Goal: Task Accomplishment & Management: Use online tool/utility

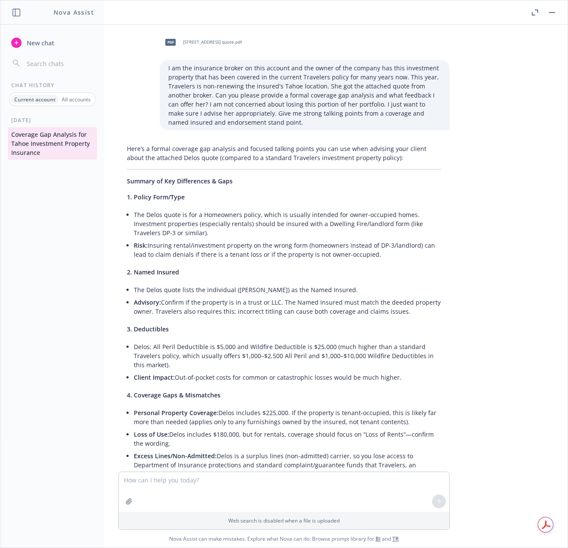
scroll to position [4898, 0]
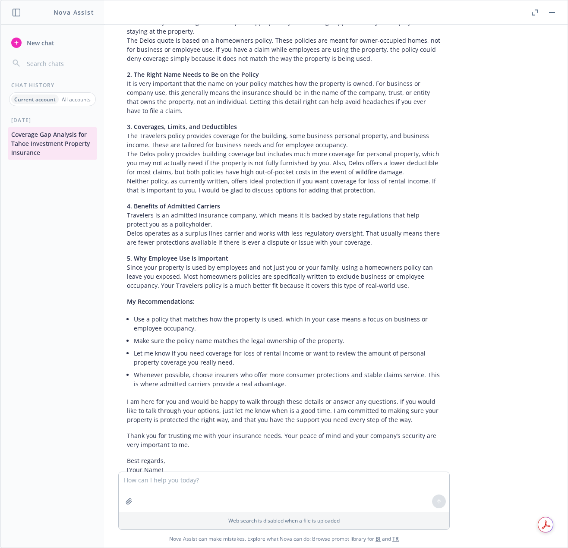
drag, startPoint x: 535, startPoint y: 13, endPoint x: 512, endPoint y: 22, distance: 24.8
click at [535, 13] on icon "button" at bounding box center [535, 12] width 6 height 6
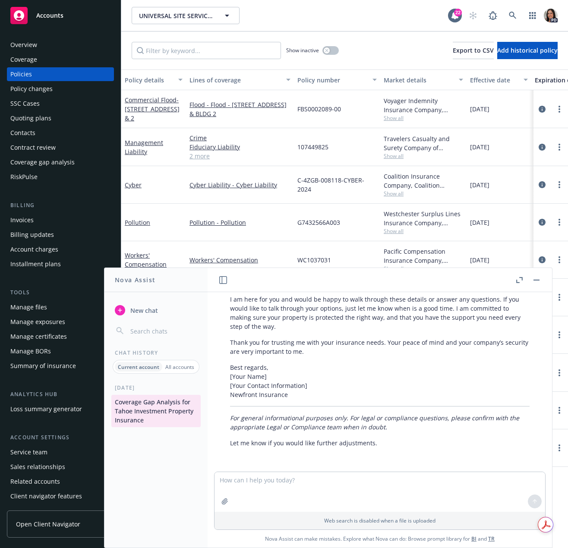
scroll to position [5410, 0]
click at [26, 12] on rect at bounding box center [18, 15] width 17 height 17
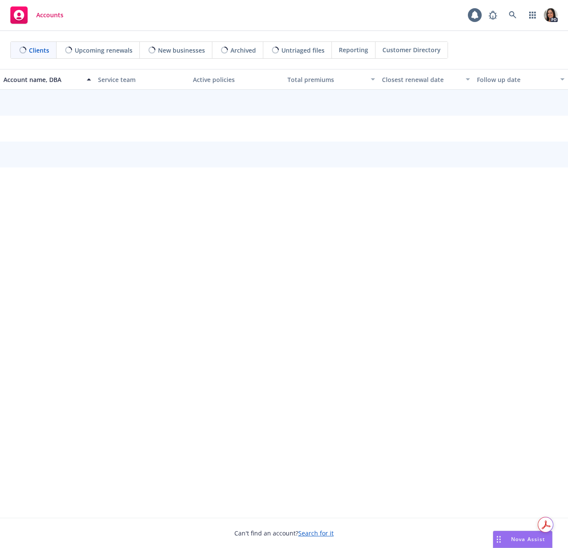
click at [523, 539] on span "Nova Assist" at bounding box center [528, 538] width 34 height 7
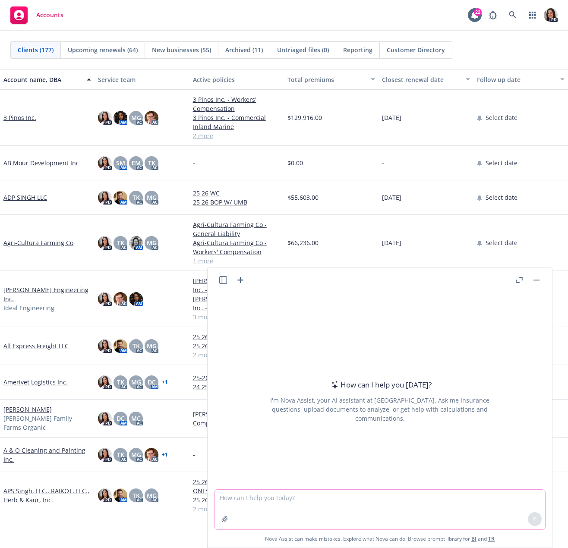
click at [336, 507] on textarea at bounding box center [379, 510] width 331 height 40
type textarea "I"
paste textarea "https://www.ghirardelliassoc.com/"
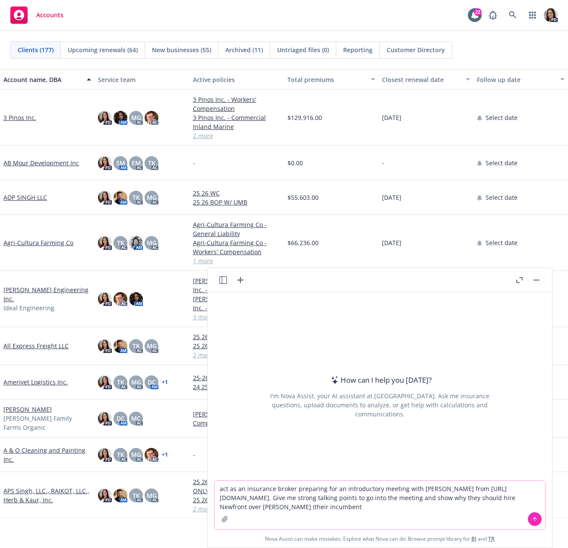
type textarea "act as an insurance broker preparing for an introductory meeting with Raewyn Bu…"
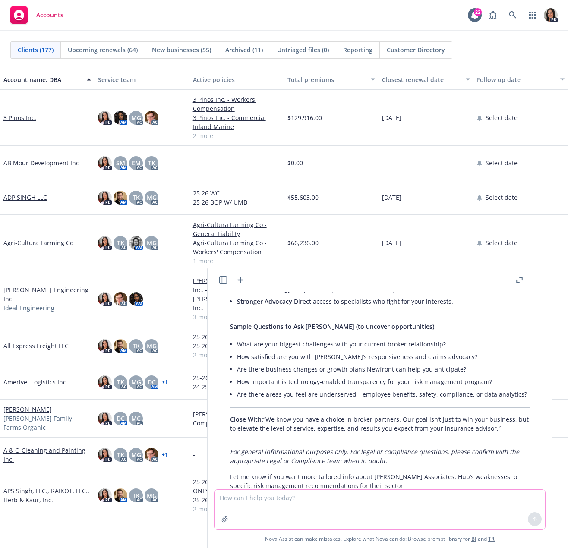
scroll to position [711, 0]
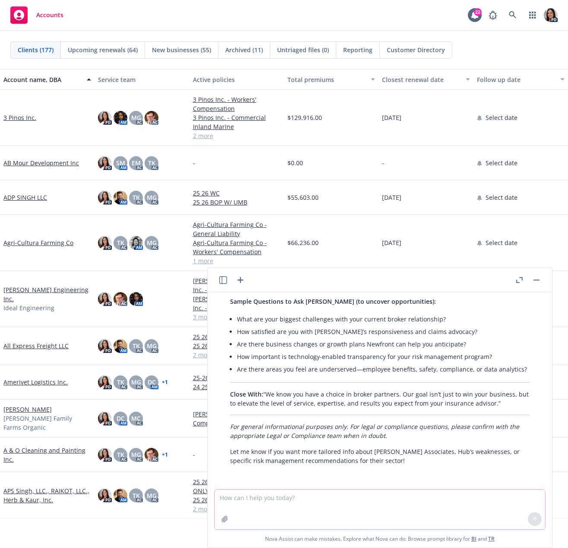
click at [321, 509] on textarea at bounding box center [379, 510] width 331 height 40
type textarea "can you give me some key insights and information about their company that I sh…"
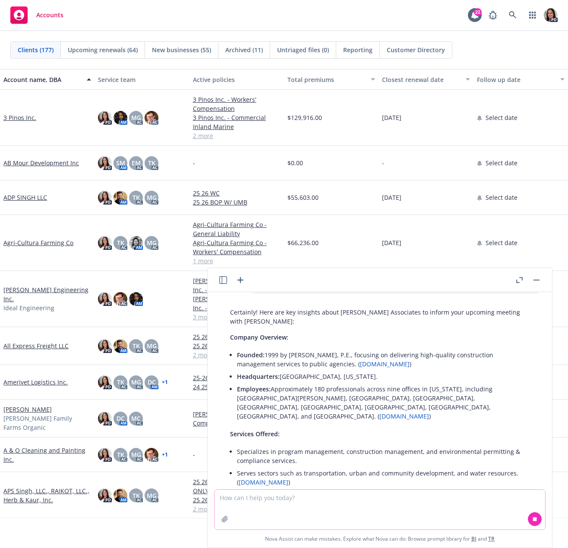
scroll to position [932, 0]
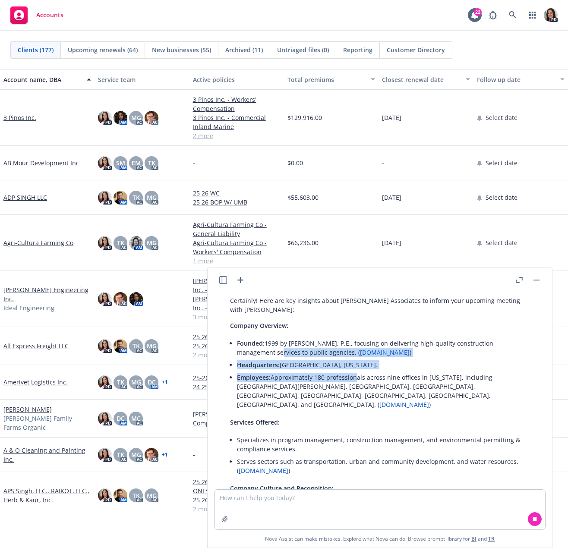
drag, startPoint x: 277, startPoint y: 352, endPoint x: 353, endPoint y: 374, distance: 79.9
click at [353, 374] on ul "Founded: 1999 by Alice Ghirardelli, P.E., focusing on delivering high-quality c…" at bounding box center [383, 374] width 293 height 74
click at [349, 368] on li "Headquarters: San Jose, California." at bounding box center [383, 365] width 293 height 13
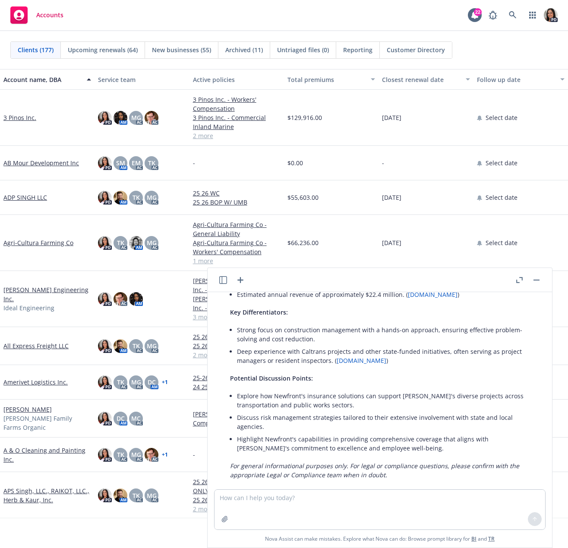
scroll to position [1297, 0]
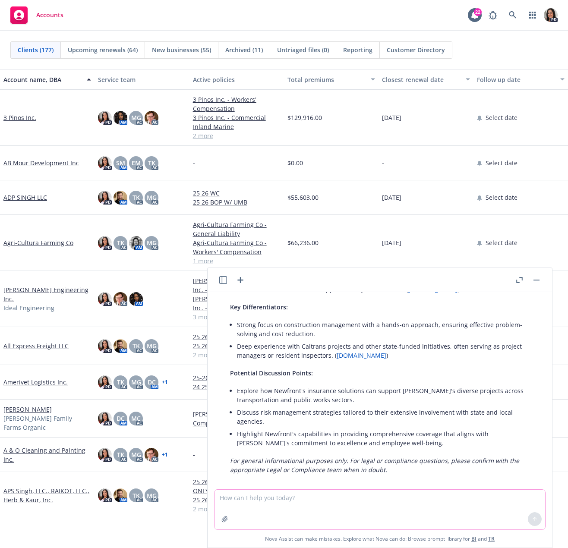
click at [340, 501] on textarea at bounding box center [379, 510] width 331 height 40
type textarea "how much do you think the insurance spend is for their business?"
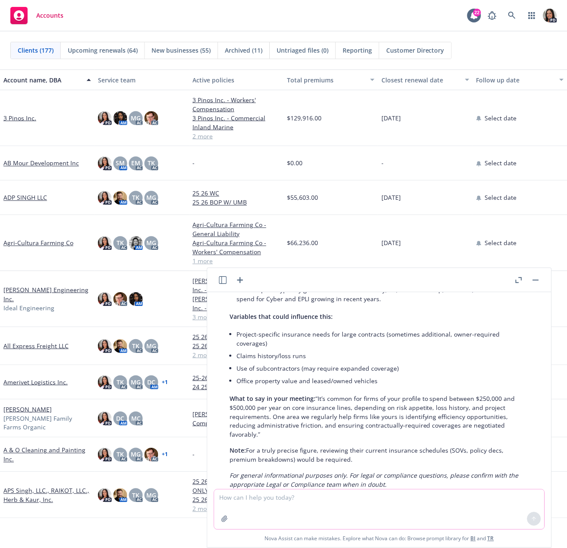
scroll to position [1835, 0]
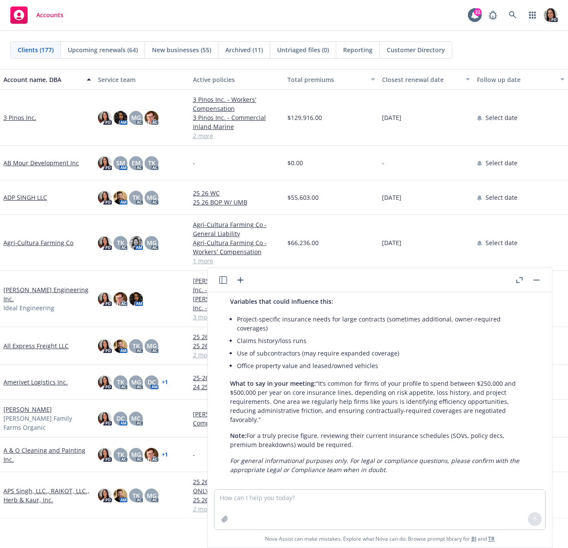
click at [249, 28] on div "Accounts 22 PD" at bounding box center [284, 15] width 568 height 31
click at [45, 529] on div "Can't find an account? Search for it" at bounding box center [283, 528] width 567 height 20
click at [516, 15] on link at bounding box center [511, 14] width 17 height 17
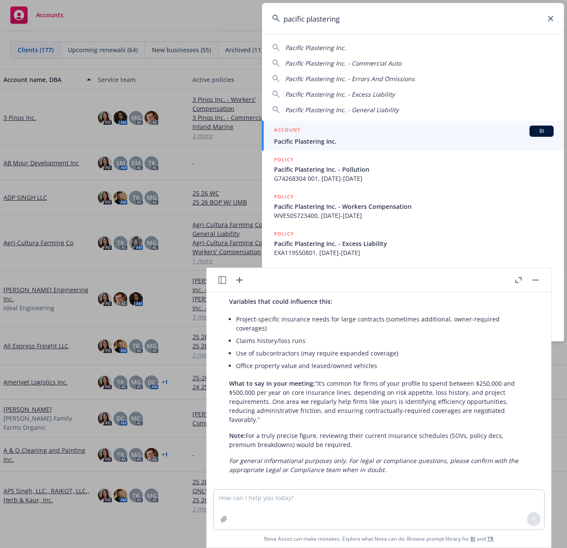
type input "pacific plastering"
click at [340, 138] on span "Pacific Plastering Inc." at bounding box center [414, 141] width 280 height 9
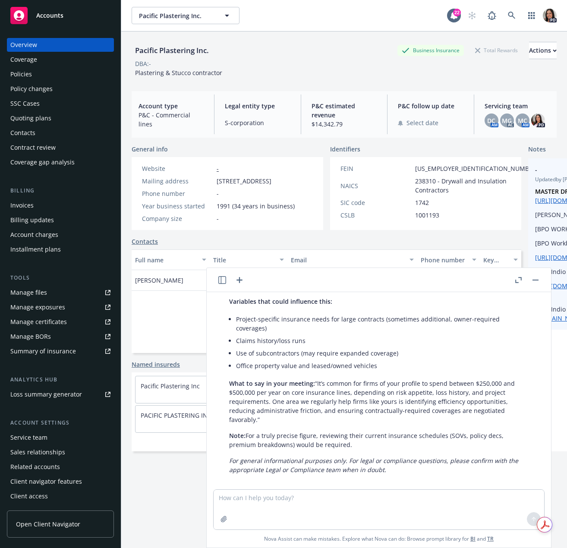
click at [531, 281] on button "button" at bounding box center [535, 280] width 10 height 10
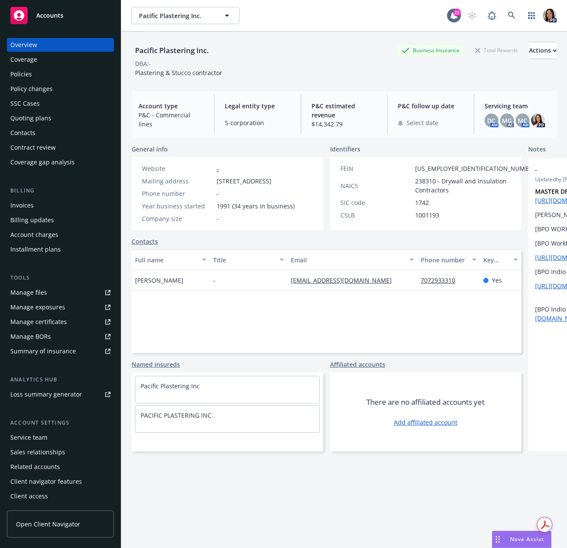
click at [35, 123] on div "Quoting plans" at bounding box center [30, 118] width 41 height 14
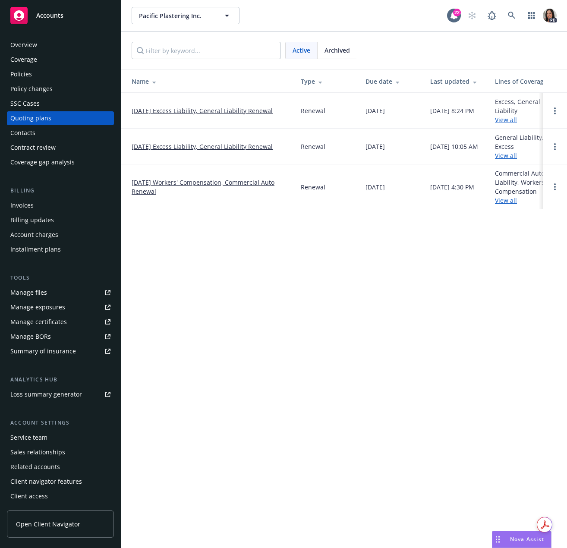
click at [217, 147] on link "12/01/24 Excess Liability, General Liability Renewal" at bounding box center [202, 146] width 141 height 9
click at [205, 186] on link "[DATE] Workers' Compensation, Commercial Auto Renewal" at bounding box center [209, 187] width 155 height 18
click at [344, 54] on span "Archived" at bounding box center [336, 50] width 25 height 9
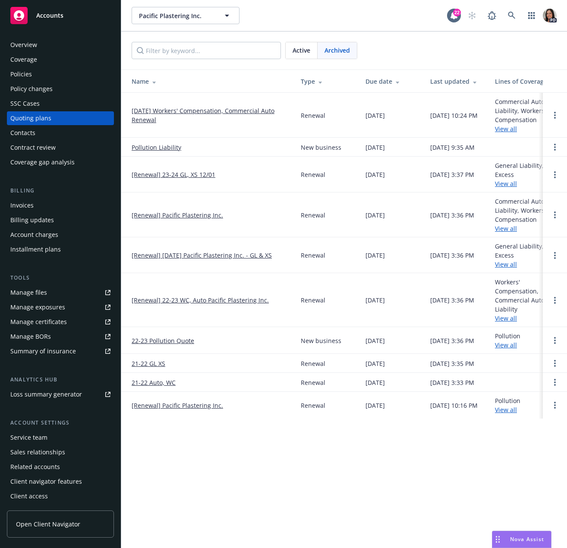
click at [229, 113] on link "10/01/25 Workers' Compensation, Commercial Auto Renewal" at bounding box center [209, 115] width 155 height 18
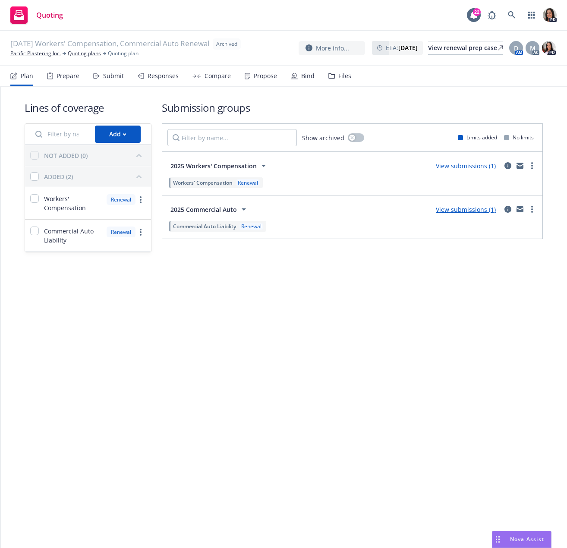
click at [47, 85] on div "Prepare" at bounding box center [63, 76] width 32 height 21
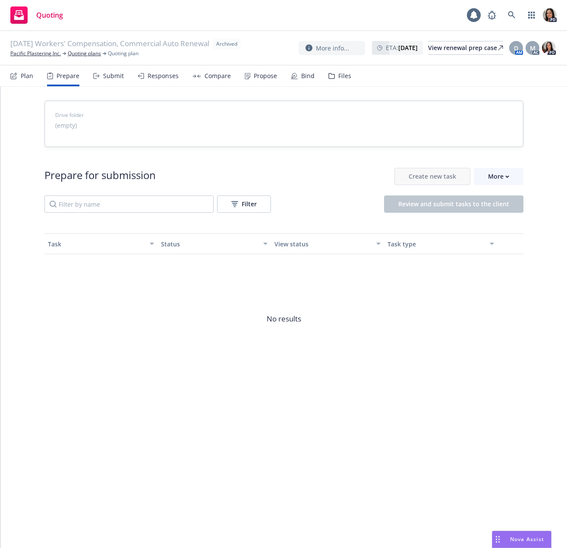
click at [104, 81] on div "Submit" at bounding box center [108, 76] width 31 height 21
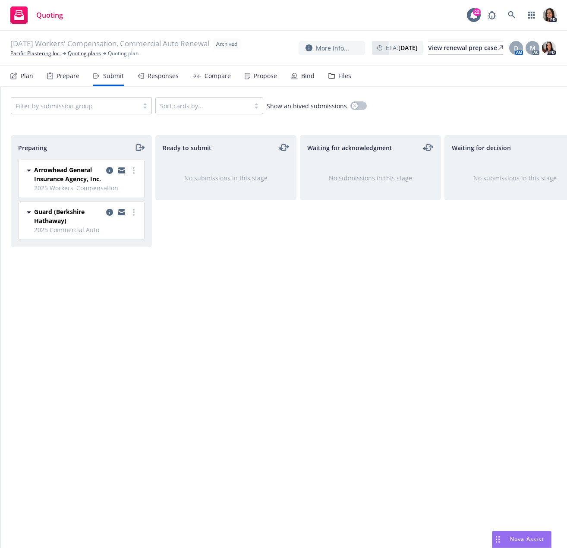
click at [174, 80] on div "Responses" at bounding box center [158, 76] width 41 height 21
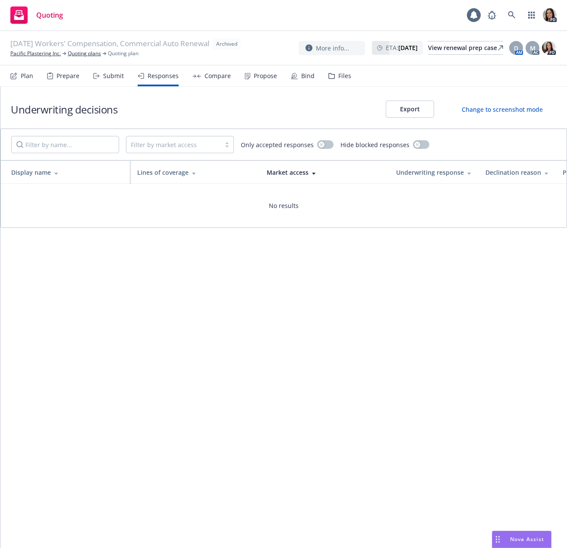
click at [195, 79] on div "Compare" at bounding box center [211, 76] width 38 height 21
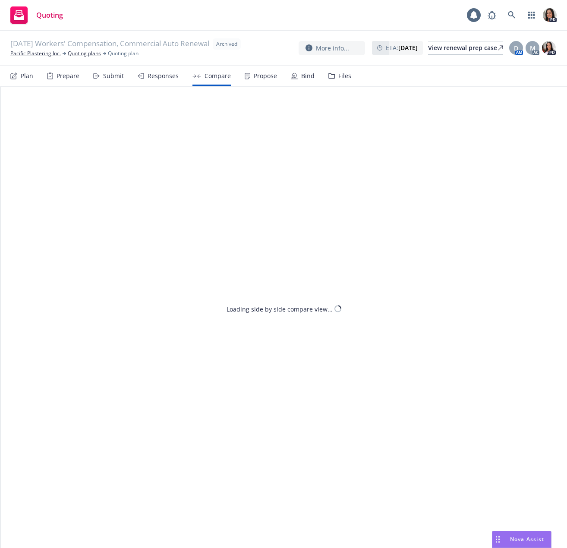
click at [122, 78] on div "Submit" at bounding box center [113, 75] width 21 height 7
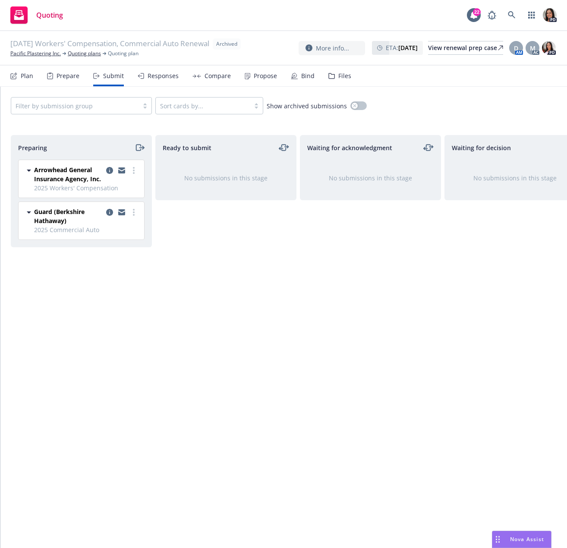
scroll to position [0, 173]
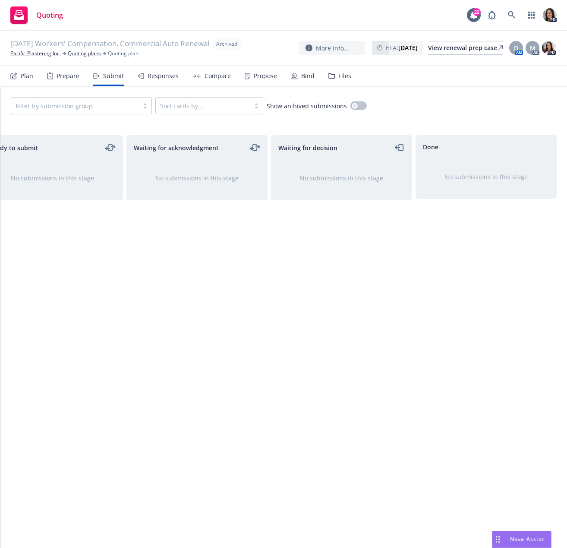
click at [63, 73] on div "Prepare" at bounding box center [68, 75] width 23 height 7
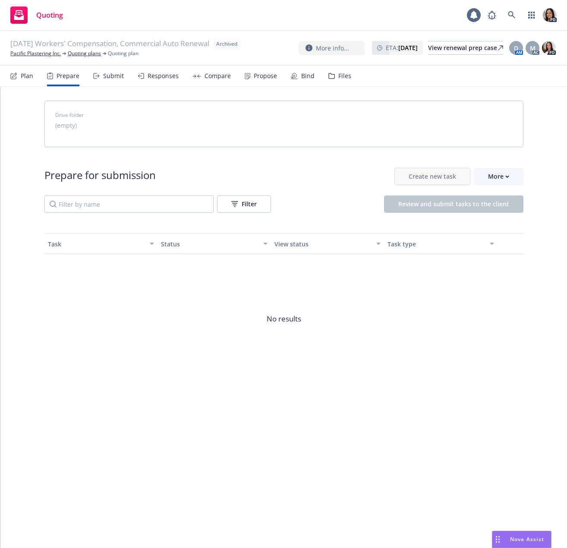
click at [16, 76] on icon at bounding box center [14, 75] width 5 height 5
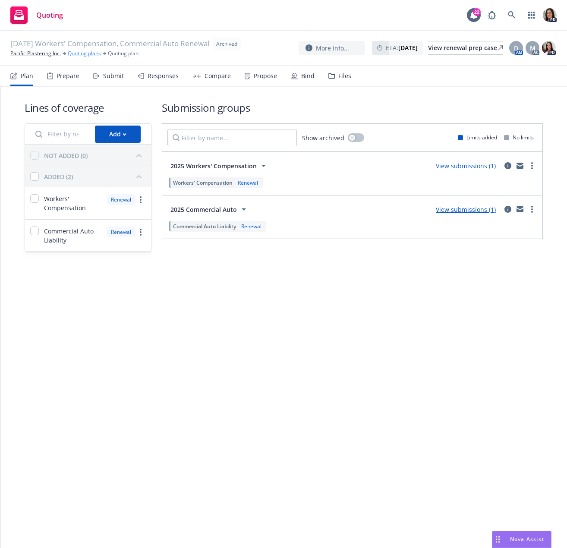
click at [78, 57] on link "Quoting plans" at bounding box center [84, 54] width 33 height 8
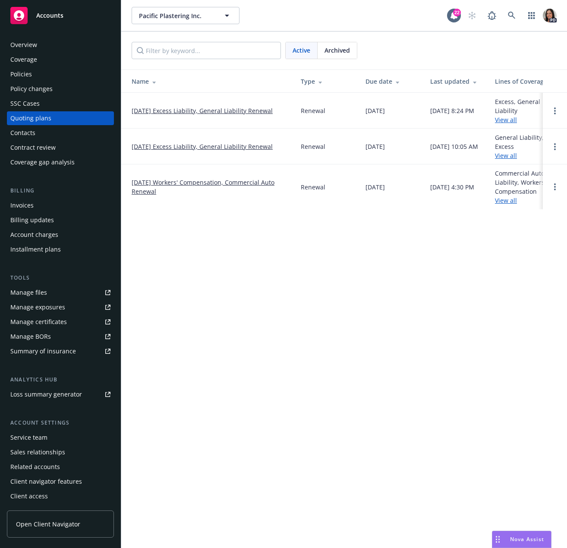
click at [327, 51] on span "Archived" at bounding box center [336, 50] width 25 height 9
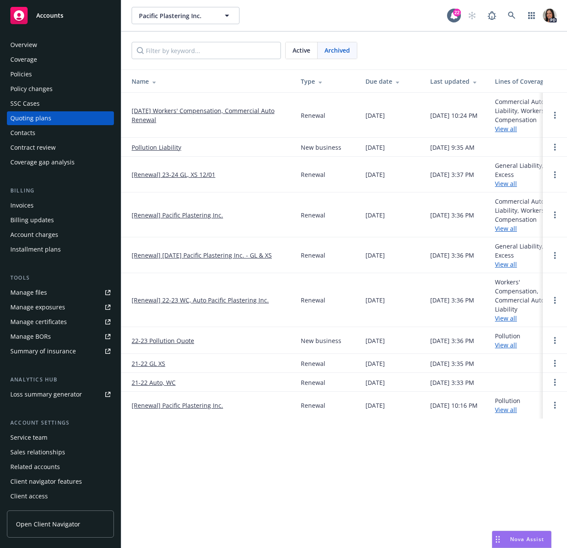
click at [239, 113] on link "[DATE] Workers' Compensation, Commercial Auto Renewal" at bounding box center [209, 115] width 155 height 18
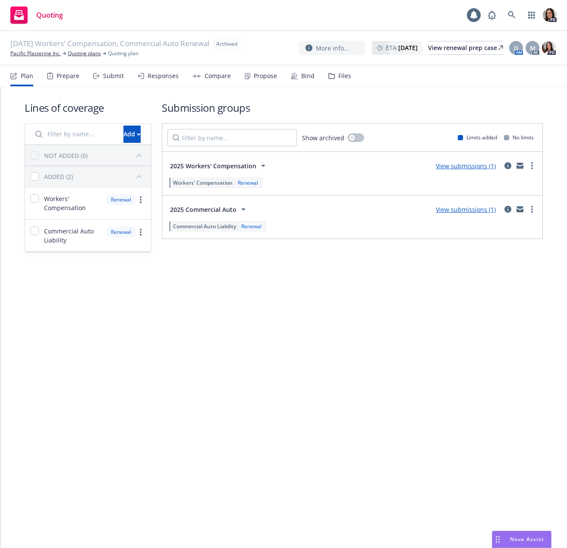
click at [169, 79] on div "Responses" at bounding box center [163, 75] width 31 height 7
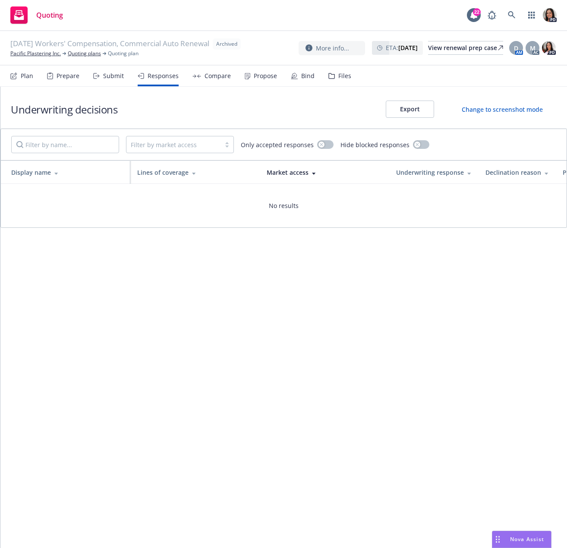
drag, startPoint x: 105, startPoint y: 86, endPoint x: 107, endPoint y: 73, distance: 13.1
click at [106, 83] on div "10/01/25 Workers' Compensation, Commercial Auto Renewal Archived Pacific Plaste…" at bounding box center [283, 289] width 567 height 517
click at [108, 73] on div "Submit" at bounding box center [113, 75] width 21 height 7
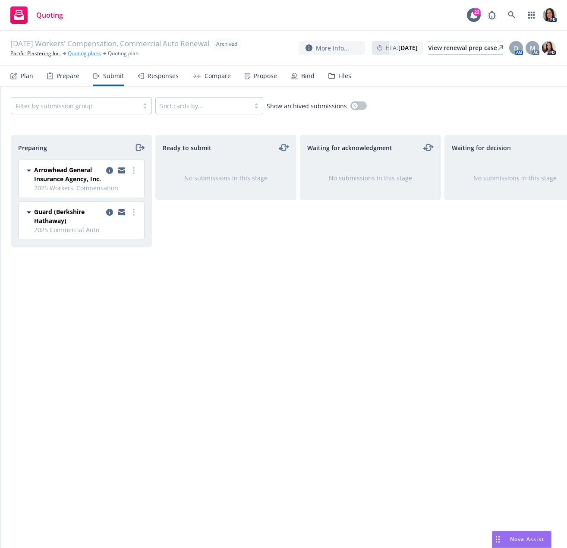
click at [84, 57] on link "Quoting plans" at bounding box center [84, 54] width 33 height 8
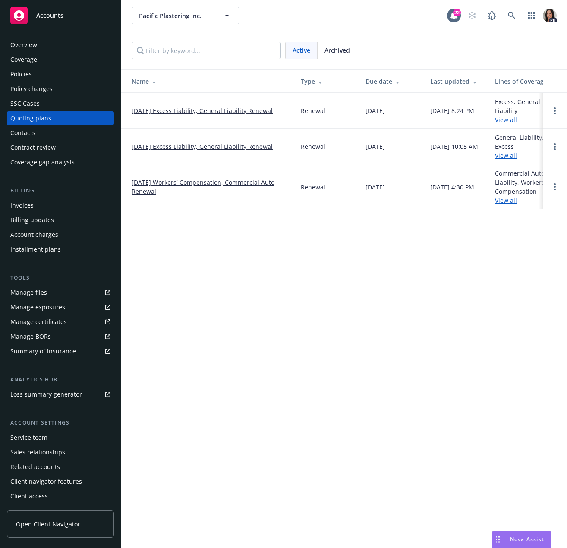
click at [205, 147] on link "12/01/24 Excess Liability, General Liability Renewal" at bounding box center [202, 146] width 141 height 9
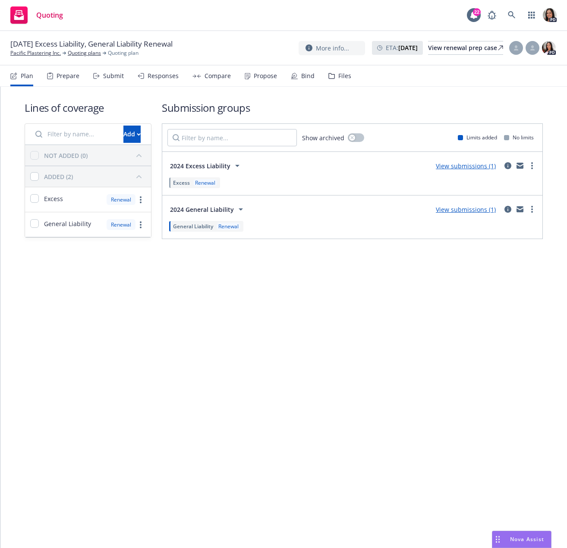
click at [115, 72] on div "Submit" at bounding box center [113, 75] width 21 height 7
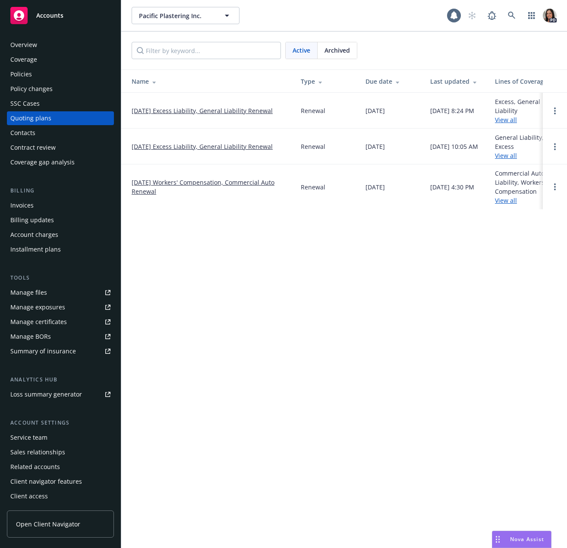
click at [210, 183] on link "[DATE] Workers' Compensation, Commercial Auto Renewal" at bounding box center [209, 187] width 155 height 18
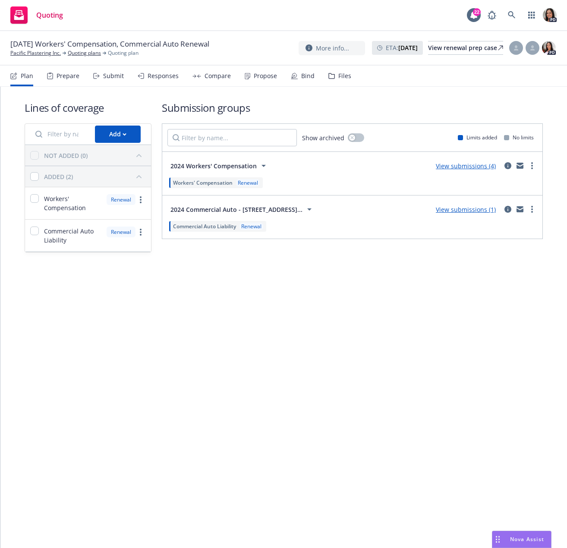
click at [108, 75] on div "Submit" at bounding box center [113, 75] width 21 height 7
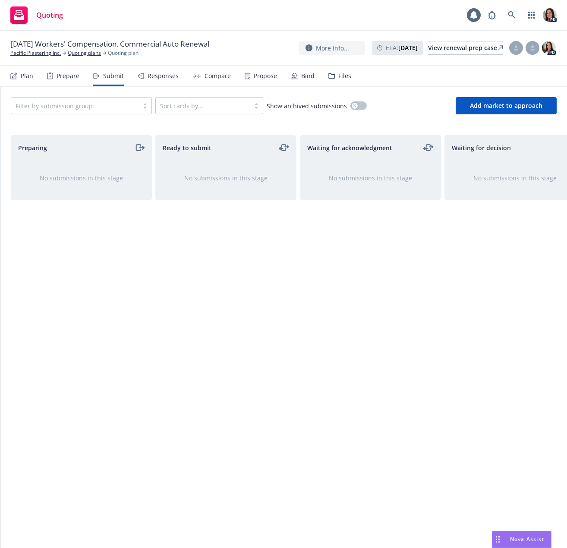
click at [153, 76] on div "Responses" at bounding box center [163, 75] width 31 height 7
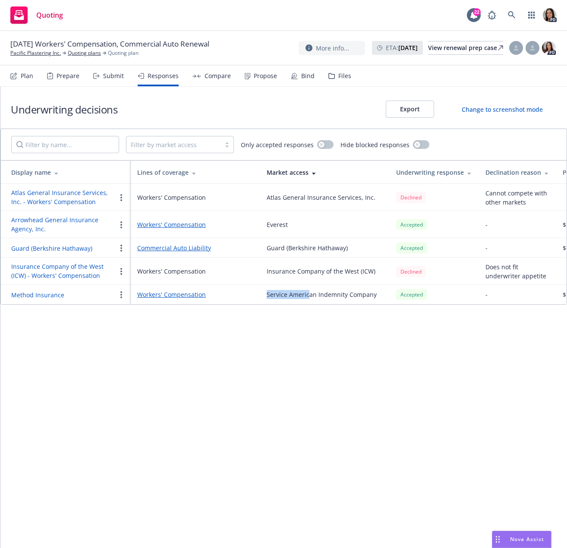
drag, startPoint x: 262, startPoint y: 304, endPoint x: 308, endPoint y: 304, distance: 46.2
click at [308, 304] on div "Display name Lines of coverage Market access Underwriting response Declination …" at bounding box center [284, 233] width 566 height 144
drag, startPoint x: 309, startPoint y: 310, endPoint x: 412, endPoint y: 308, distance: 102.7
click at [412, 304] on div "Display name Lines of coverage Market access Underwriting response Declination …" at bounding box center [284, 233] width 566 height 144
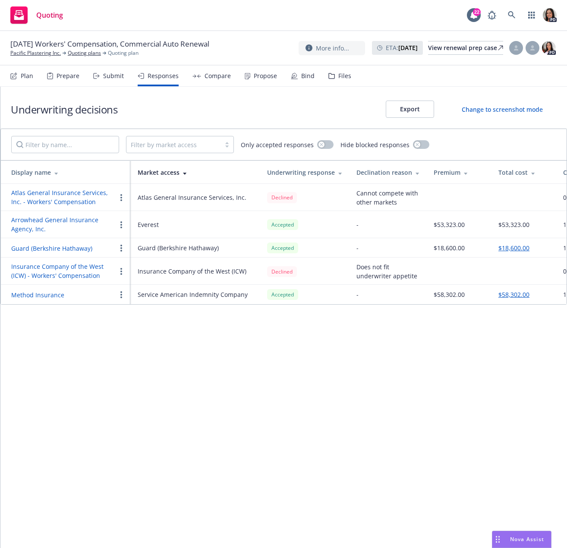
scroll to position [0, 185]
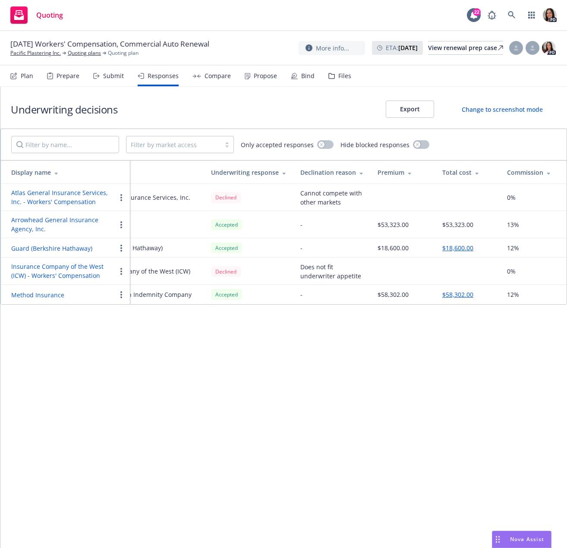
click at [437, 345] on div "Underwriting decisions Export Change to screenshot mode Filter by market access…" at bounding box center [283, 317] width 567 height 461
click at [206, 248] on td "Accepted" at bounding box center [248, 247] width 89 height 19
click at [42, 50] on link "Pacific Plastering Inc." at bounding box center [35, 53] width 50 height 8
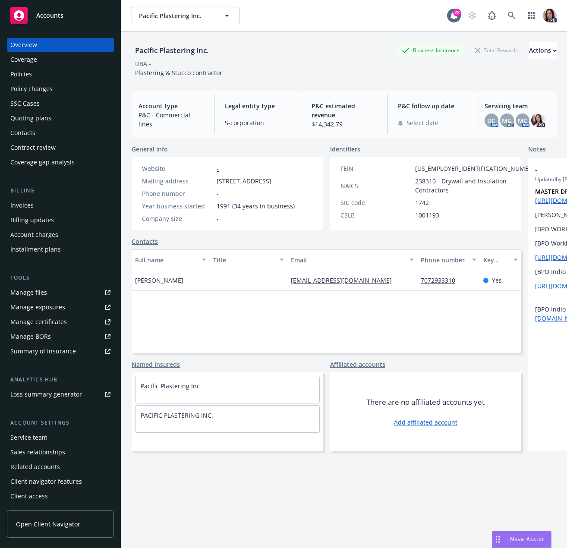
click at [51, 20] on div "Accounts" at bounding box center [60, 15] width 100 height 17
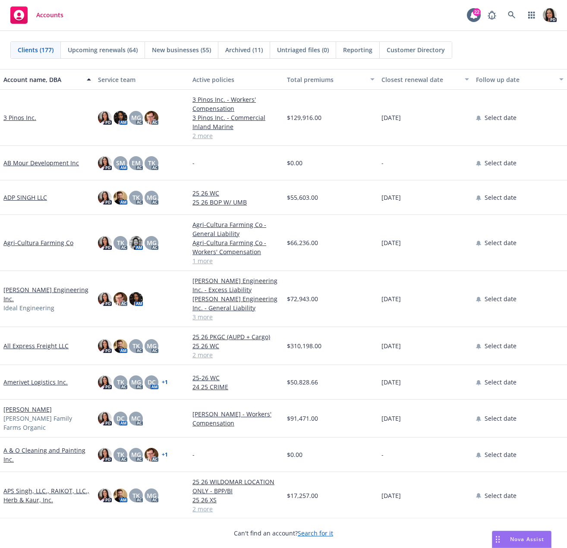
click at [519, 528] on div "Can't find an account? Search for it" at bounding box center [283, 528] width 567 height 20
click at [521, 536] on span "Nova Assist" at bounding box center [527, 538] width 34 height 7
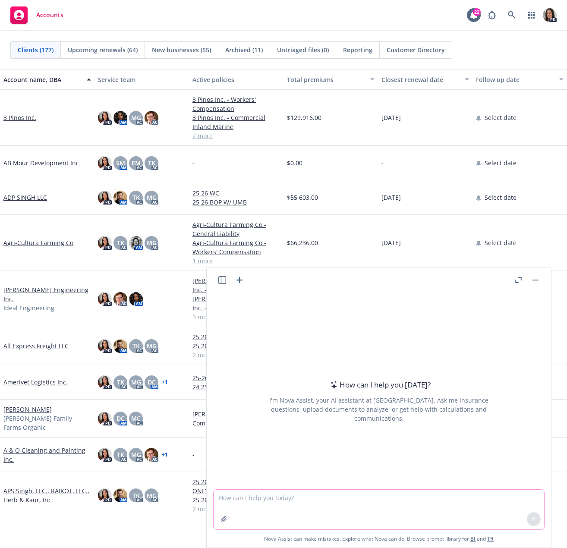
click at [342, 500] on textarea at bounding box center [379, 510] width 331 height 40
type textarea "j"
type textarea "how do I add copilot for all of my applications?"
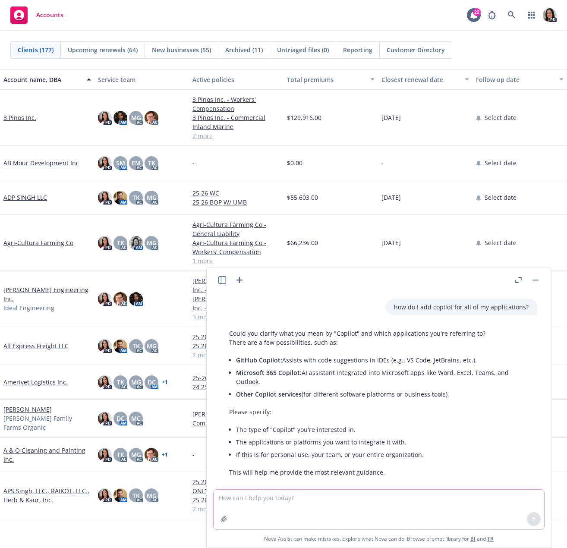
scroll to position [12, 0]
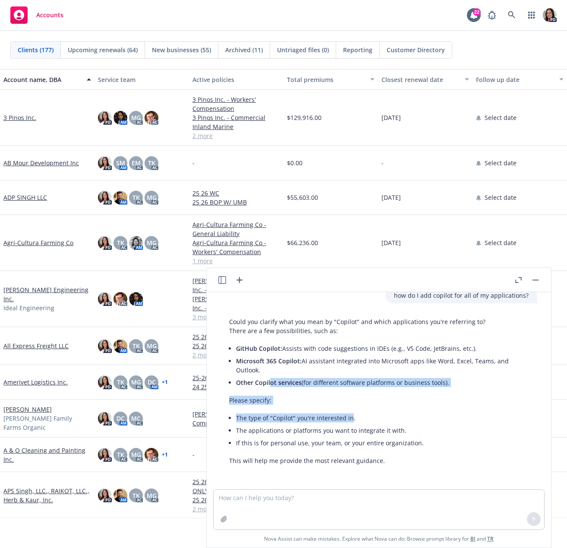
drag, startPoint x: 331, startPoint y: 382, endPoint x: 349, endPoint y: 408, distance: 31.6
click at [349, 408] on div "Could you clarify what you mean by "Copilot" and which applications you're refe…" at bounding box center [378, 391] width 317 height 155
click at [318, 434] on ul "The type of "Copilot" you're interested in. The applications or platforms you w…" at bounding box center [382, 431] width 293 height 38
click at [329, 444] on li "If this is for personal use, your team, or your entire organization." at bounding box center [382, 443] width 293 height 13
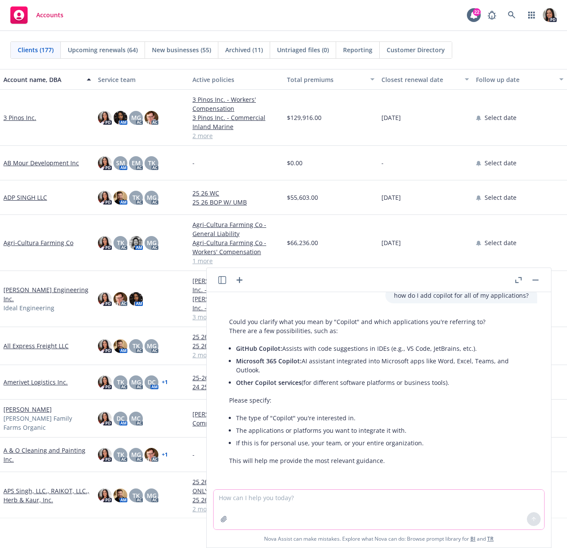
drag, startPoint x: 291, startPoint y: 502, endPoint x: 305, endPoint y: 495, distance: 15.6
click at [293, 502] on textarea at bounding box center [379, 510] width 331 height 40
type textarea "o"
type textarea "in my email for outlook"
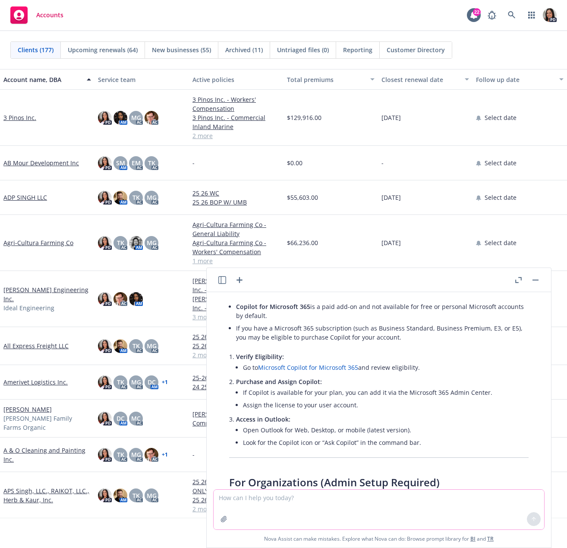
scroll to position [322, 0]
